Goal: Information Seeking & Learning: Understand process/instructions

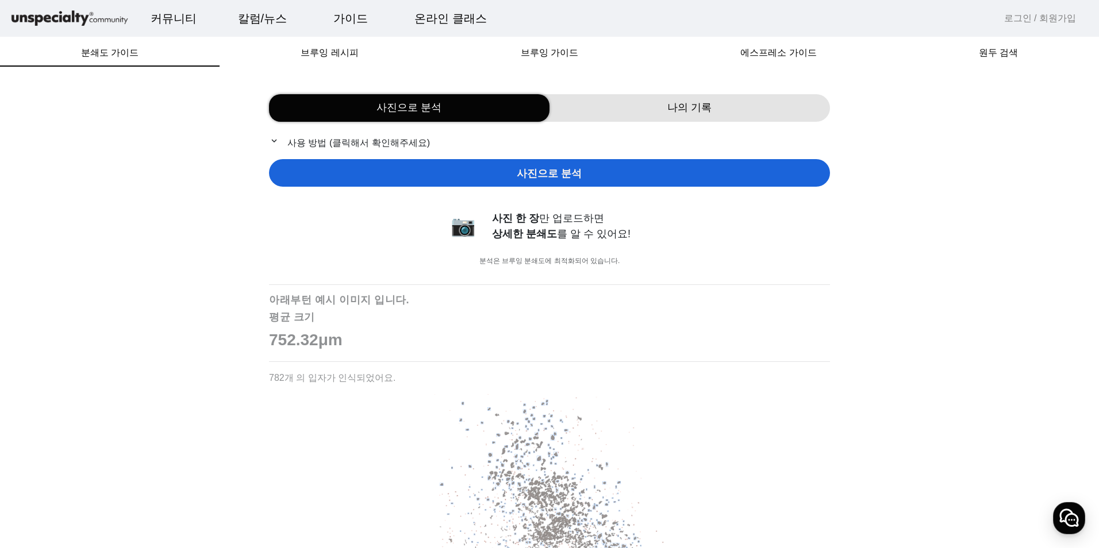
click at [566, 174] on span "사진으로 분석" at bounding box center [549, 174] width 65 height 16
click at [336, 145] on p "expand_more 사용 방법 (클릭해서 확인해주세요)" at bounding box center [549, 143] width 561 height 14
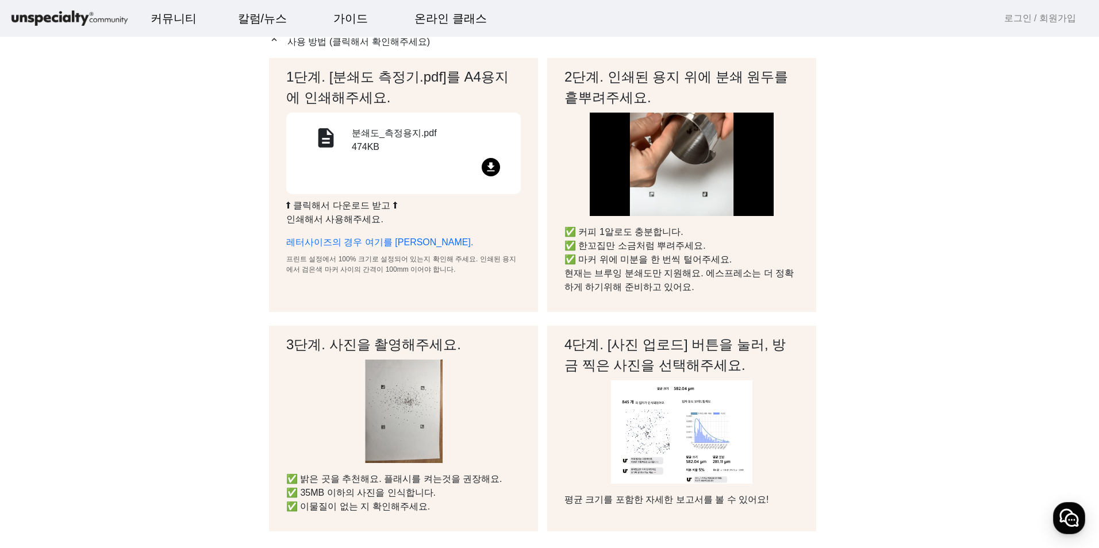
scroll to position [57, 0]
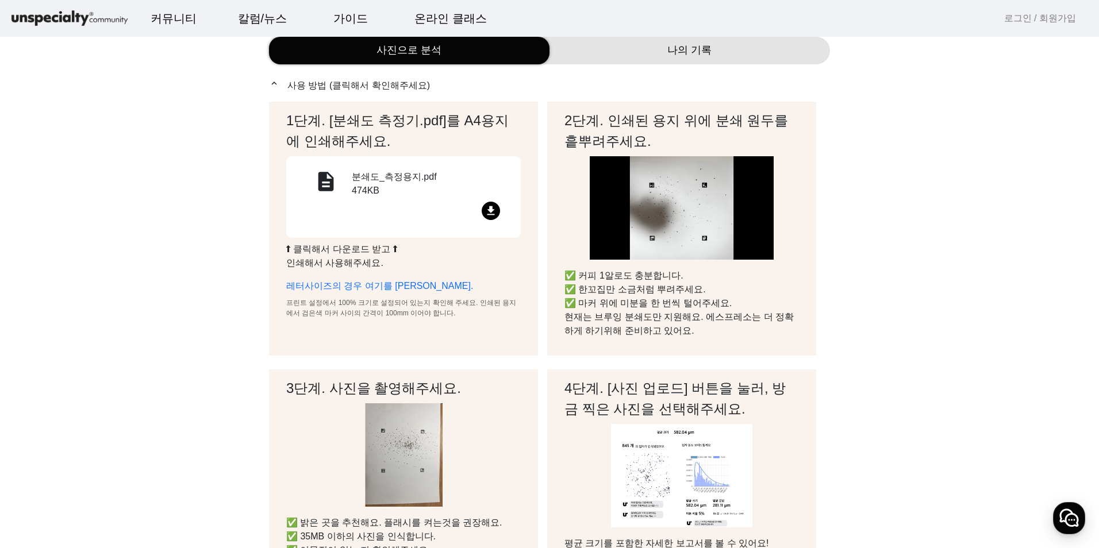
click at [488, 209] on mat-icon "file_download" at bounding box center [491, 211] width 18 height 18
